Goal: Go to known website: Access a specific website the user already knows

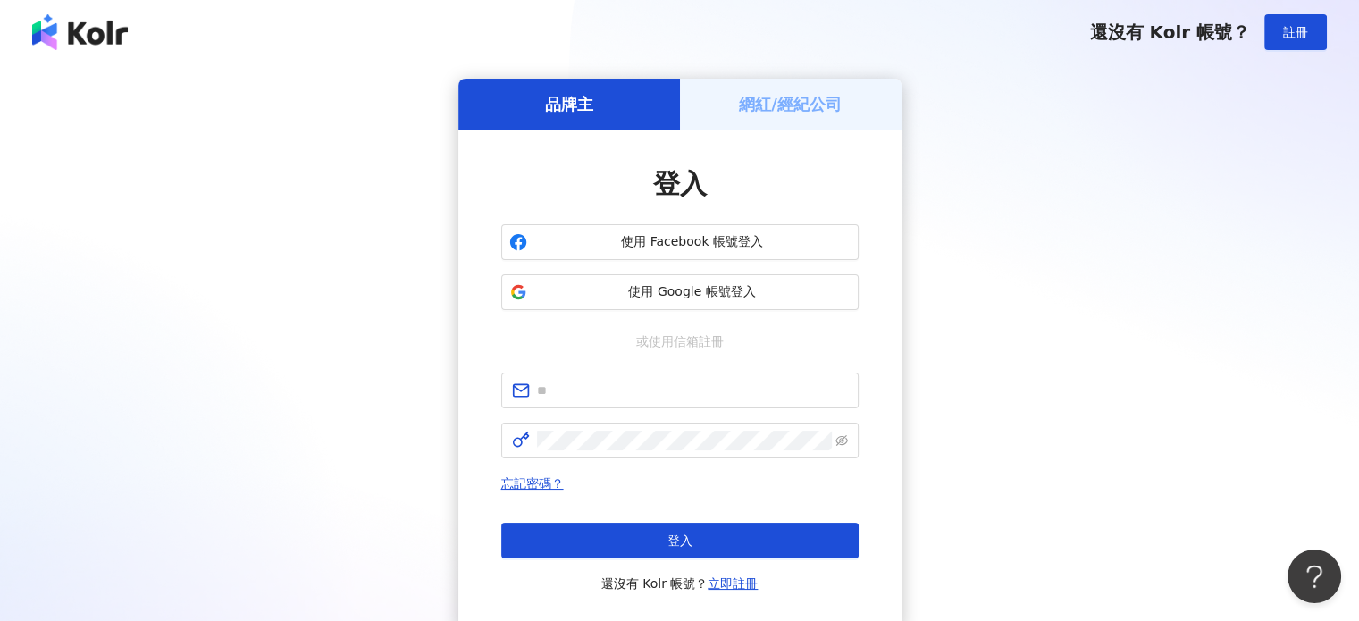
click at [792, 112] on h5 "網紅/經紀公司" at bounding box center [790, 104] width 103 height 22
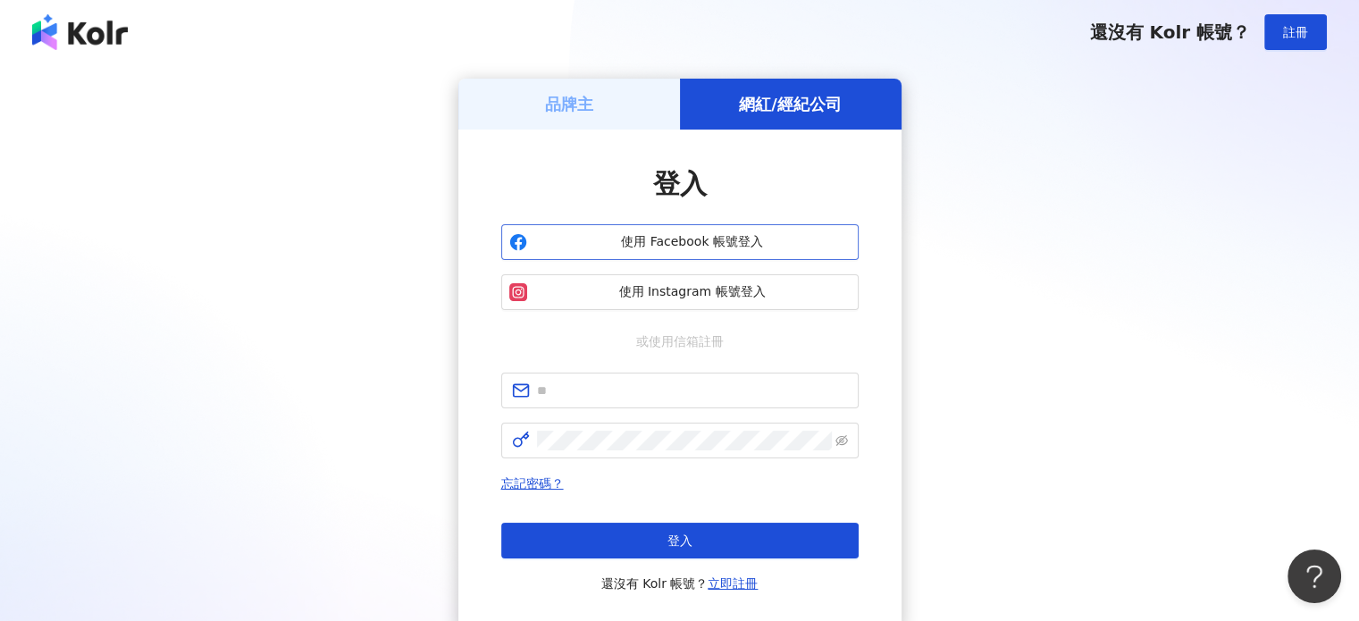
click at [683, 242] on span "使用 Facebook 帳號登入" at bounding box center [692, 242] width 316 height 18
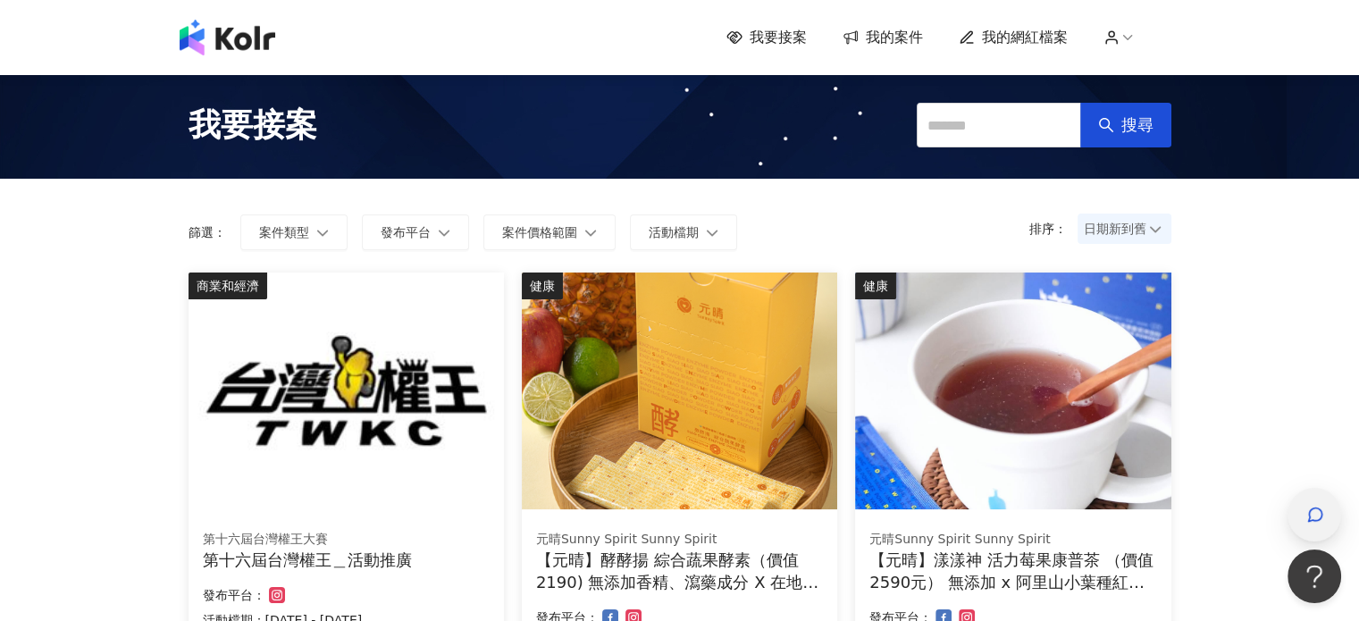
click at [1305, 509] on div "button" at bounding box center [1314, 515] width 23 height 40
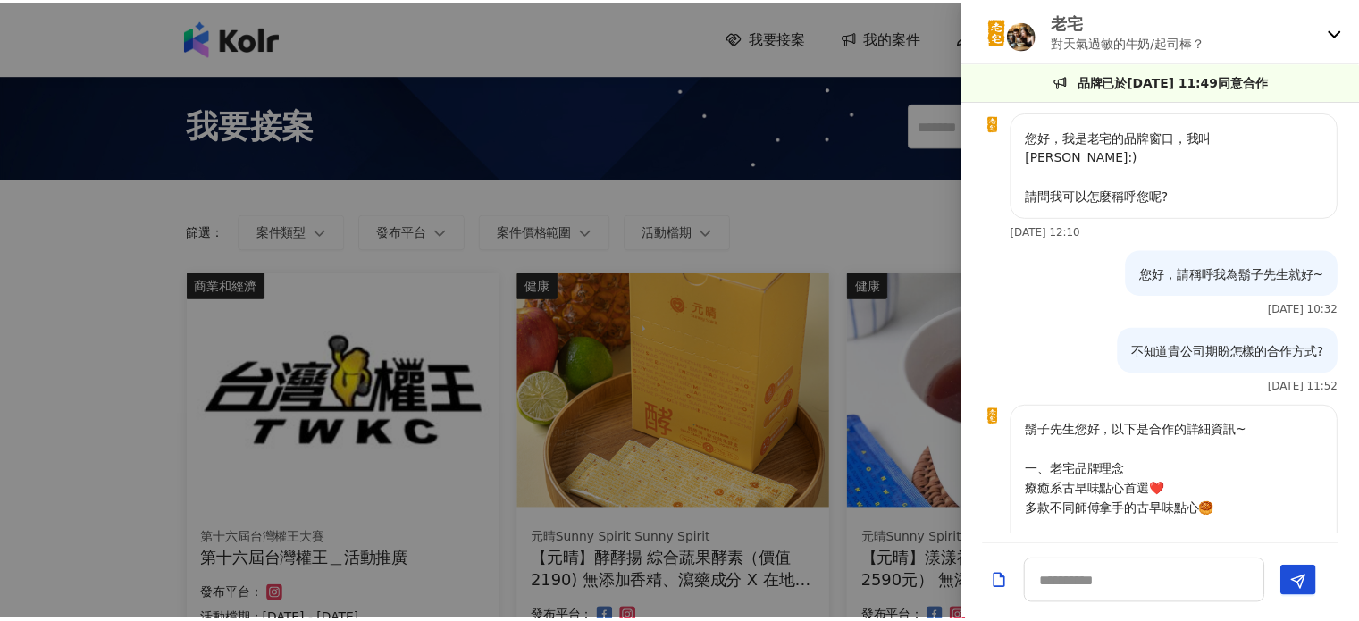
scroll to position [1535, 0]
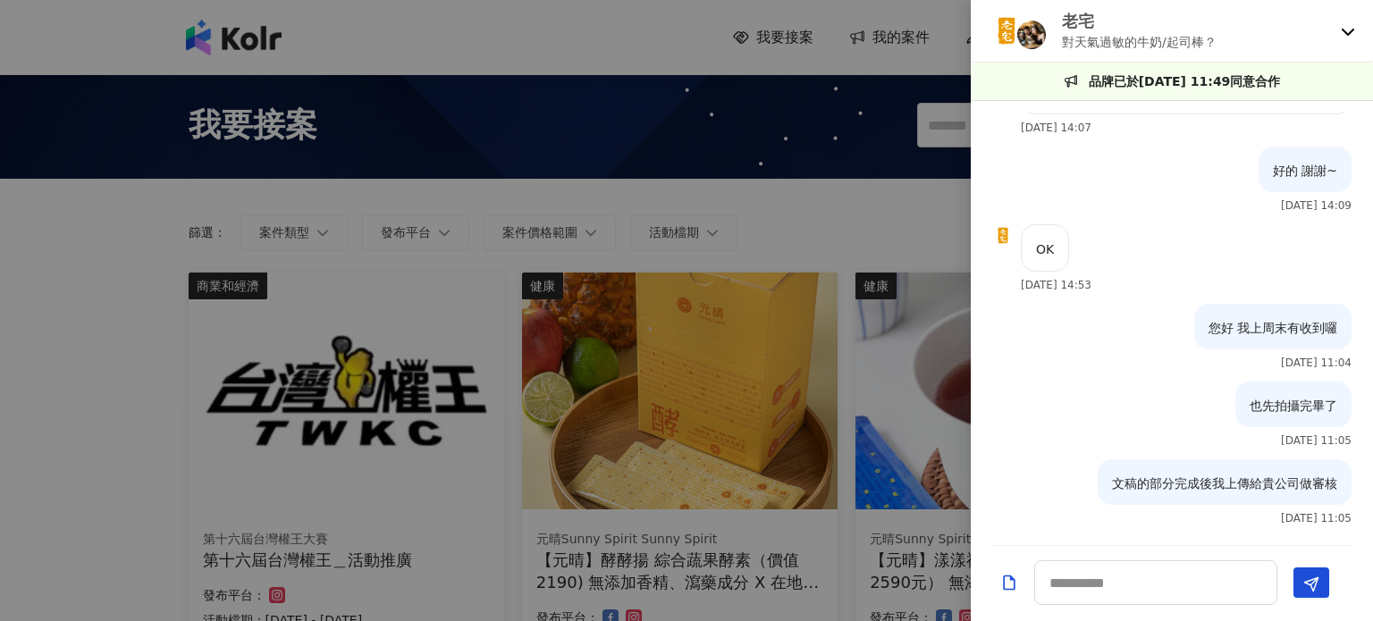
click at [862, 208] on div at bounding box center [686, 310] width 1373 height 621
